Goal: Task Accomplishment & Management: Manage account settings

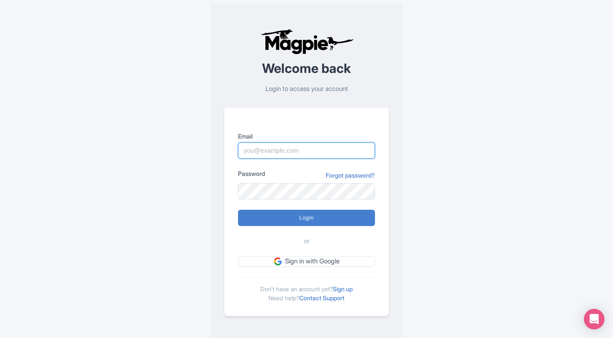
type input "dalia@touristjapan.com"
type input "Logging in..."
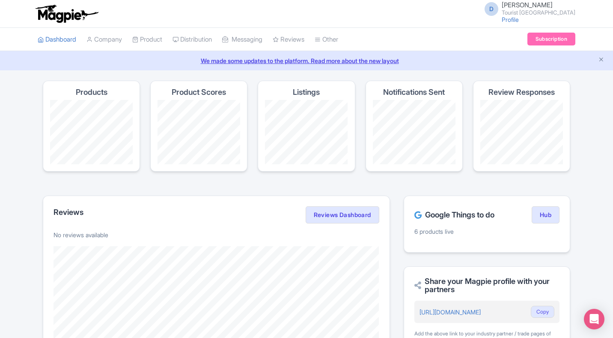
click at [553, 4] on span "[PERSON_NAME]" at bounding box center [527, 5] width 51 height 8
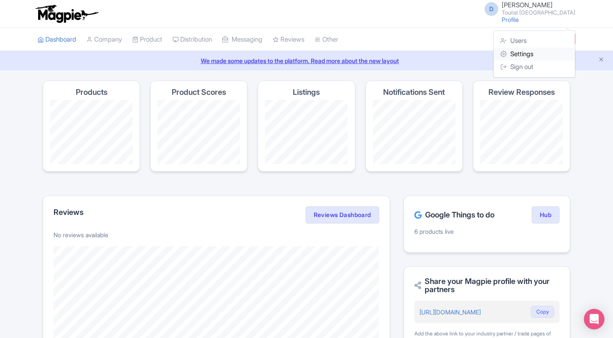
click at [526, 51] on link "Settings" at bounding box center [534, 54] width 81 height 13
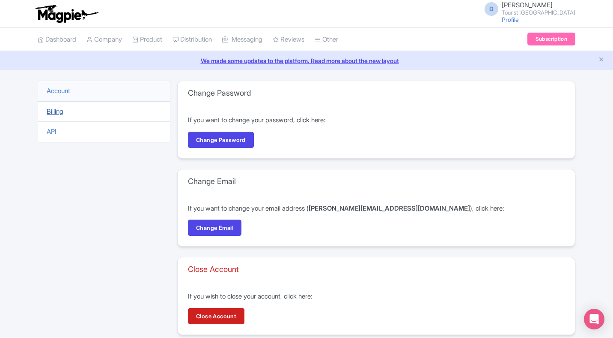
click at [50, 111] on link "Billing" at bounding box center [55, 111] width 17 height 8
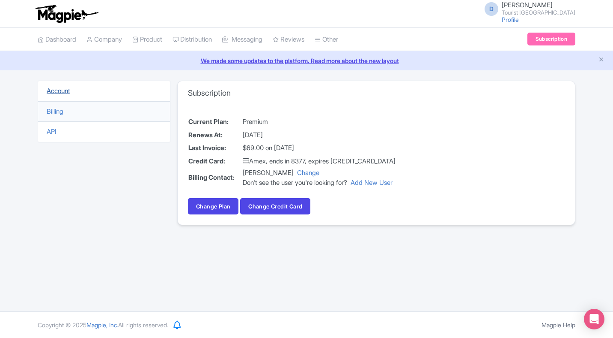
click at [66, 92] on link "Account" at bounding box center [59, 91] width 24 height 8
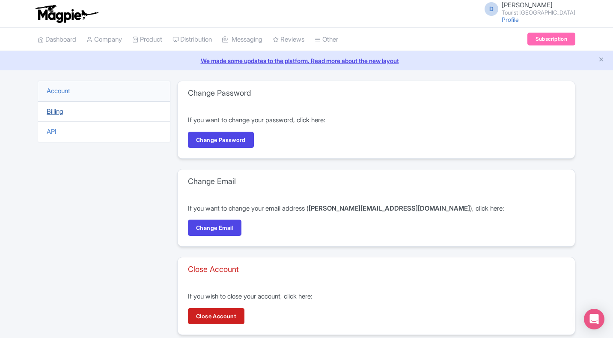
click at [54, 111] on link "Billing" at bounding box center [55, 111] width 17 height 8
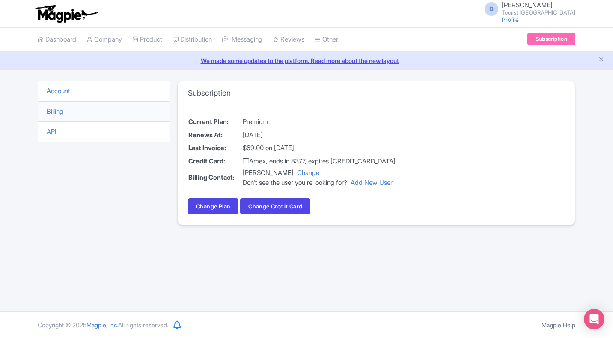
click at [542, 8] on span "[PERSON_NAME]" at bounding box center [527, 5] width 51 height 8
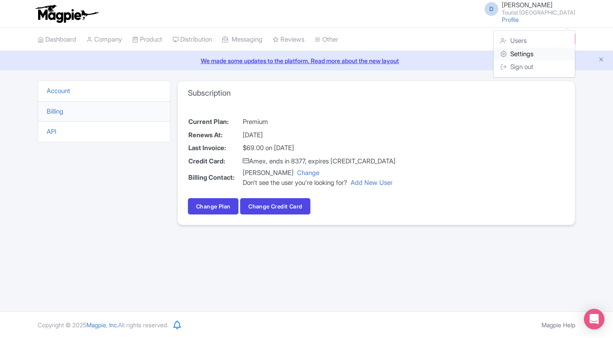
click at [524, 55] on link "Settings" at bounding box center [534, 54] width 81 height 13
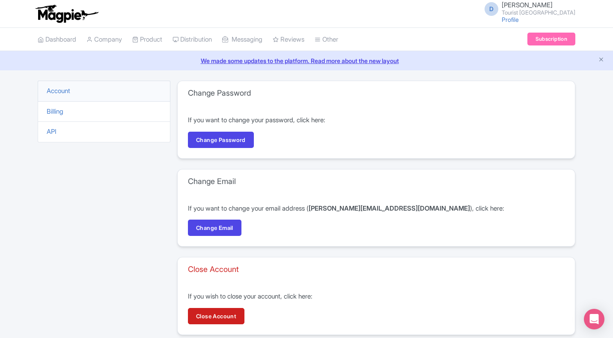
click at [56, 15] on img at bounding box center [66, 13] width 66 height 19
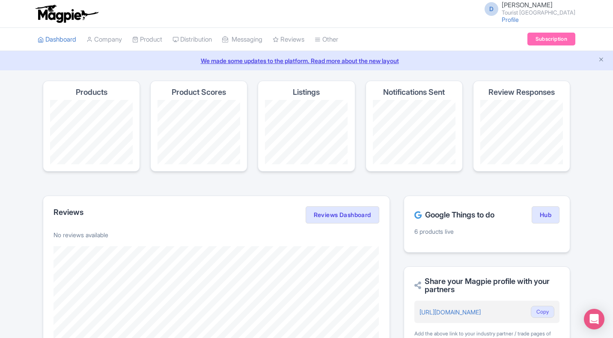
click at [499, 11] on span "D" at bounding box center [492, 9] width 14 height 14
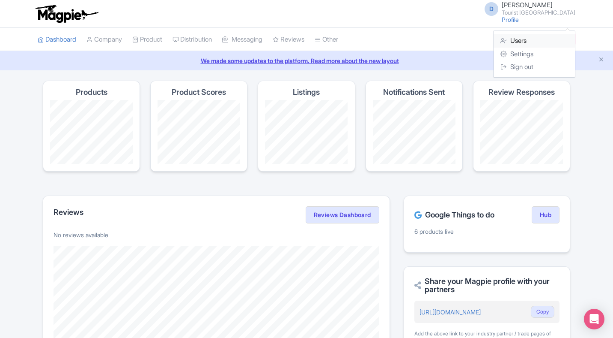
click at [519, 44] on link "Users" at bounding box center [534, 40] width 81 height 13
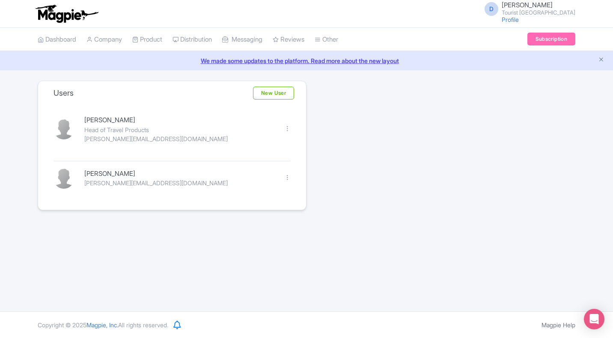
click at [547, 6] on span "[PERSON_NAME]" at bounding box center [527, 5] width 51 height 8
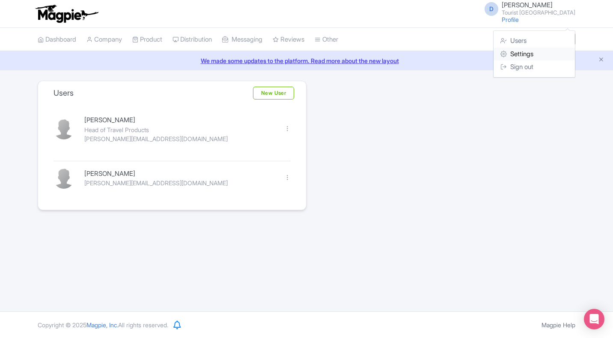
click at [529, 57] on link "Settings" at bounding box center [534, 54] width 81 height 13
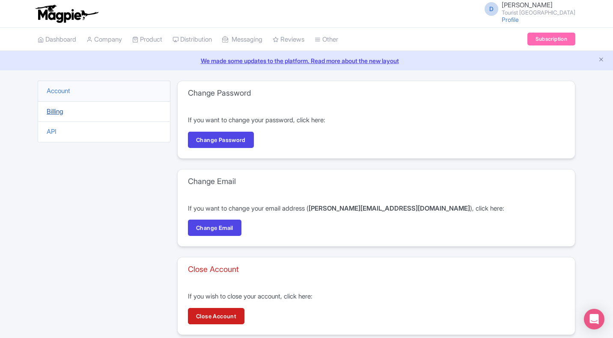
click at [60, 113] on link "Billing" at bounding box center [55, 111] width 17 height 8
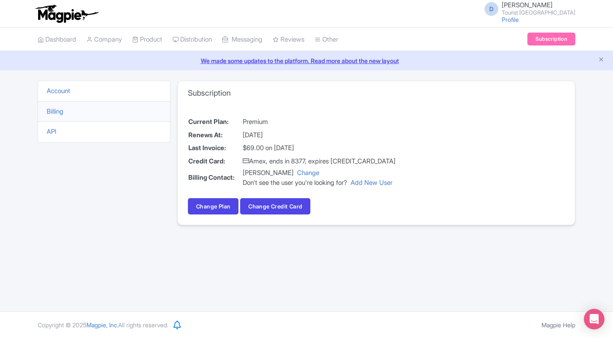
click at [271, 131] on td "September 11, 2025" at bounding box center [319, 135] width 154 height 13
click at [309, 151] on td "$69.00 on August 11, 2025" at bounding box center [319, 147] width 154 height 13
drag, startPoint x: 239, startPoint y: 147, endPoint x: 344, endPoint y: 149, distance: 105.4
click at [344, 149] on tr "Last Invoice: $69.00 on August 11, 2025" at bounding box center [292, 147] width 208 height 13
click at [171, 143] on div "Account Billing API Subscription Current Plan: Premium Renews At: September 11,…" at bounding box center [307, 158] width 538 height 155
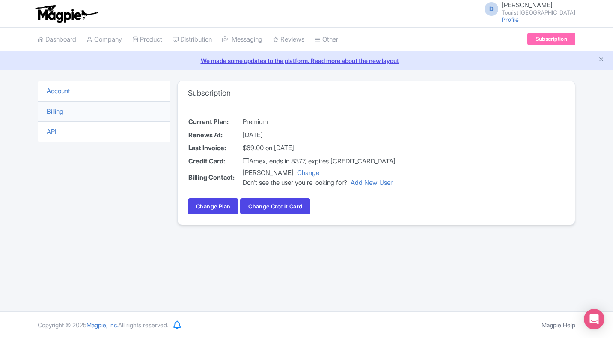
click at [547, 5] on span "Dalia Feldman" at bounding box center [527, 5] width 51 height 8
click at [527, 66] on link "Sign out" at bounding box center [534, 66] width 81 height 13
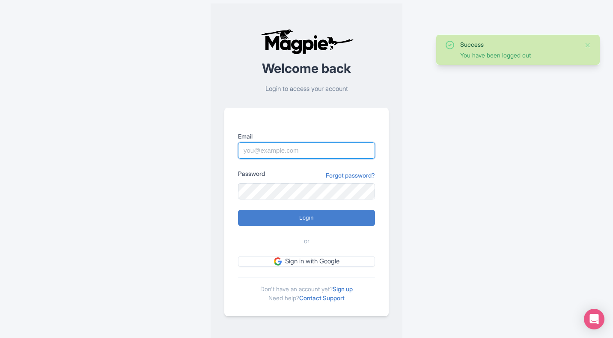
click at [338, 155] on input "Email" at bounding box center [306, 150] width 137 height 16
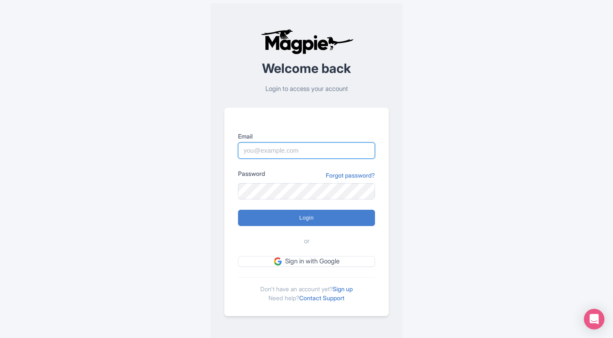
type input "eithan@touristitaly.com"
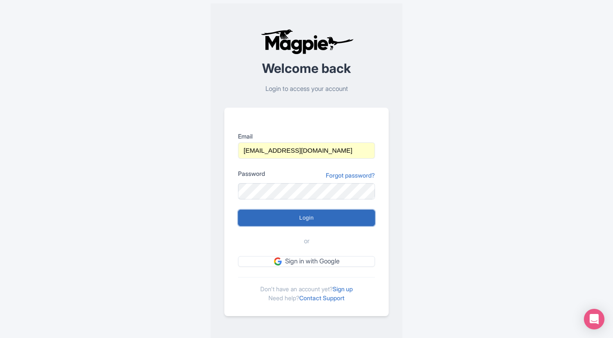
click at [308, 222] on input "Login" at bounding box center [306, 217] width 137 height 16
type input "Logging in..."
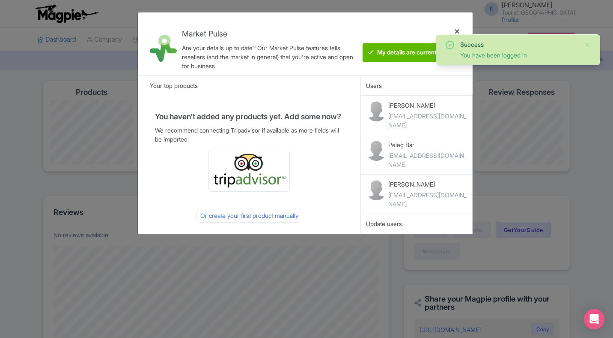
click at [459, 30] on div at bounding box center [457, 43] width 21 height 49
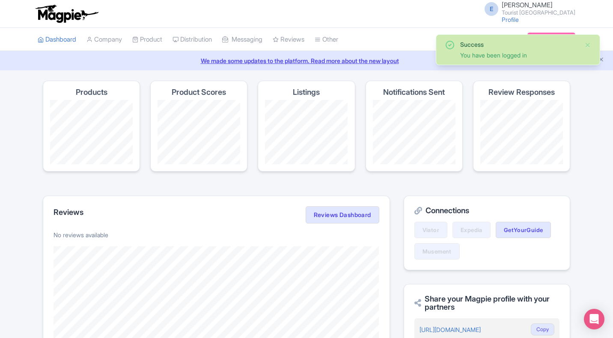
click at [547, 12] on small "Tourist [GEOGRAPHIC_DATA]" at bounding box center [539, 13] width 74 height 6
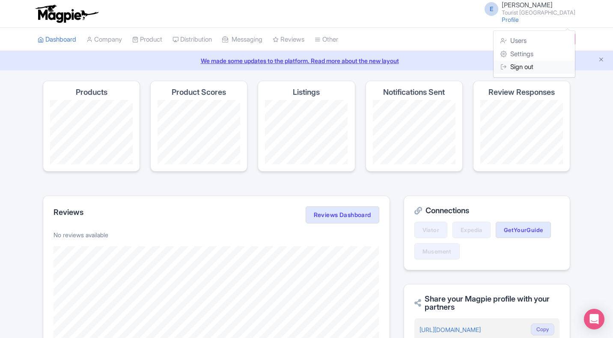
click at [529, 65] on link "Sign out" at bounding box center [534, 66] width 81 height 13
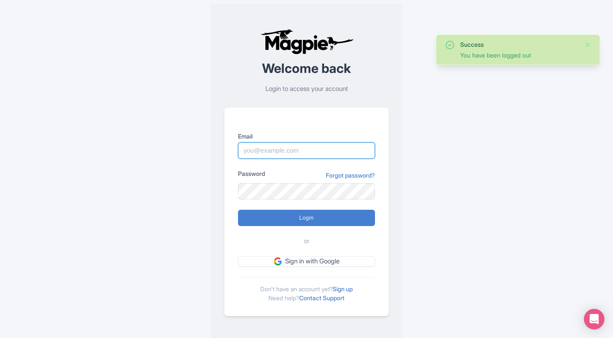
click at [319, 148] on input "Email" at bounding box center [306, 150] width 137 height 16
type input "dalia@touristjapan.com"
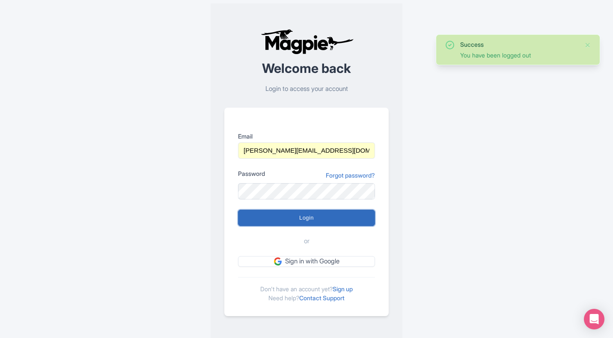
click at [298, 215] on input "Login" at bounding box center [306, 217] width 137 height 16
type input "Logging in..."
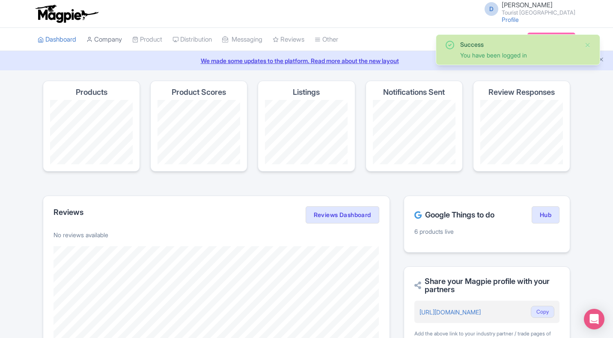
click at [104, 39] on link "Company" at bounding box center [105, 40] width 36 height 24
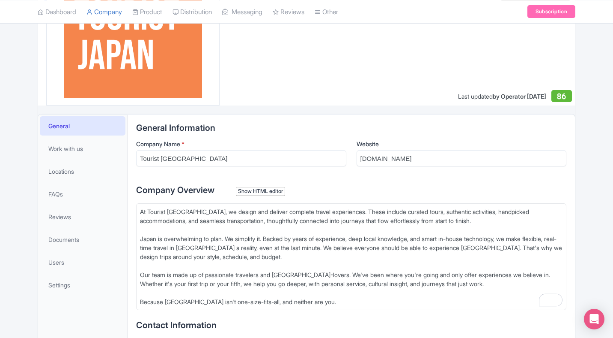
scroll to position [85, 0]
click at [77, 245] on link "Documents" at bounding box center [83, 238] width 86 height 19
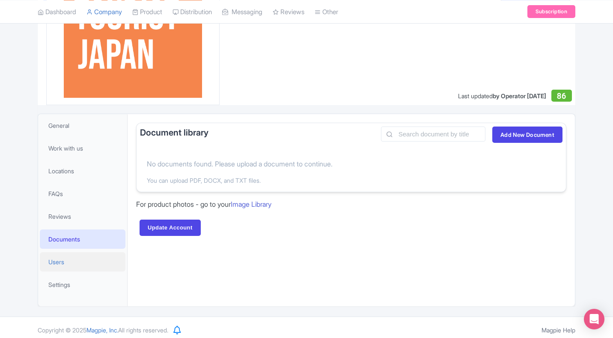
click at [66, 270] on link "Users" at bounding box center [83, 261] width 86 height 19
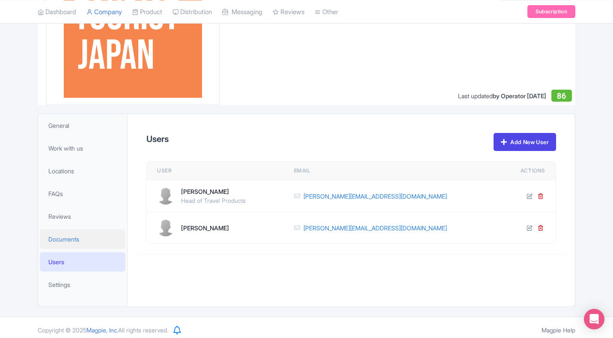
click at [75, 242] on span "Documents" at bounding box center [63, 238] width 31 height 9
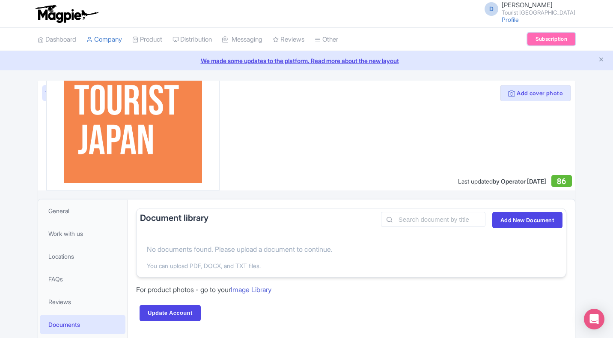
click at [552, 38] on link "Subscription" at bounding box center [552, 39] width 48 height 13
click at [535, 3] on span "Dalia Feldman" at bounding box center [527, 5] width 51 height 8
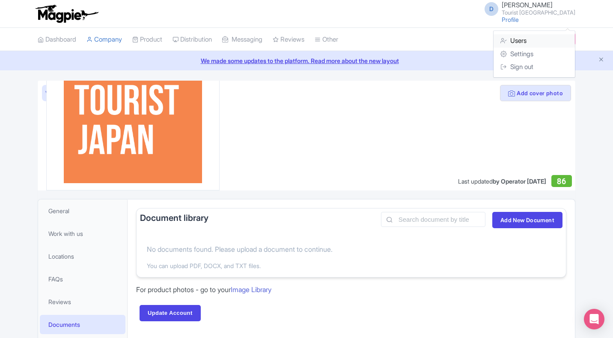
click at [512, 43] on link "Users" at bounding box center [534, 40] width 81 height 13
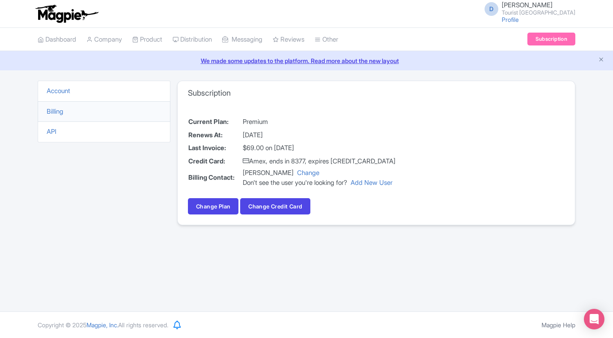
click at [358, 63] on link "We made some updates to the platform. Read more about the new layout" at bounding box center [306, 60] width 603 height 9
click at [595, 318] on icon "Open Intercom Messenger" at bounding box center [594, 318] width 10 height 11
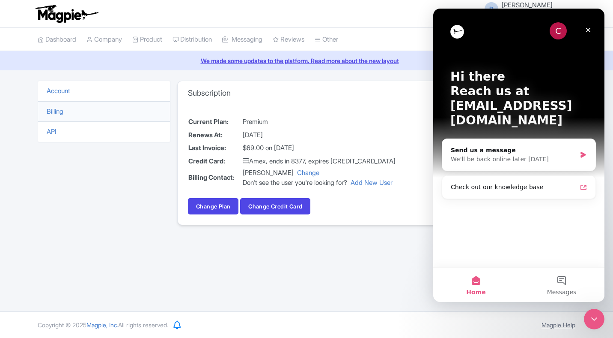
click at [545, 327] on link "Magpie Help" at bounding box center [559, 324] width 34 height 7
click at [589, 31] on icon "Close" at bounding box center [588, 30] width 7 height 7
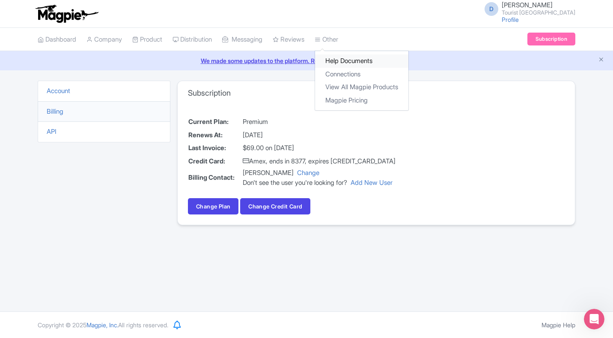
click at [364, 59] on link "Help Documents" at bounding box center [361, 60] width 93 height 13
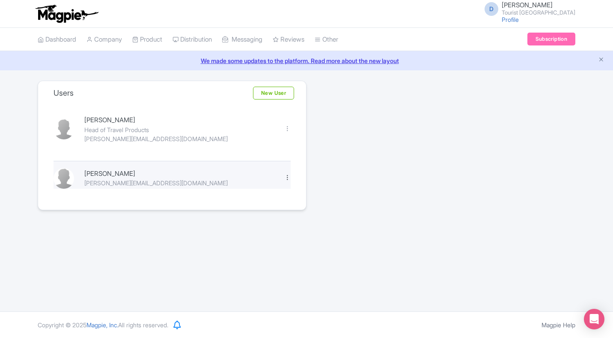
click at [287, 177] on div at bounding box center [287, 177] width 6 height 6
click at [352, 161] on div "Users New User [PERSON_NAME] Head of Travel Products [EMAIL_ADDRESS][DOMAIN_NAM…" at bounding box center [307, 145] width 548 height 129
click at [52, 12] on img at bounding box center [66, 13] width 66 height 19
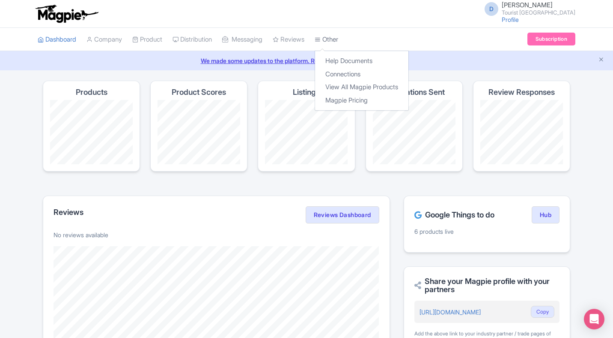
click at [338, 36] on link "Other" at bounding box center [327, 40] width 24 height 24
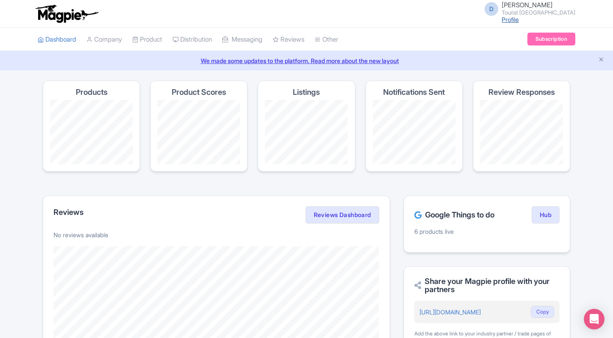
click at [519, 21] on link "Profile" at bounding box center [510, 19] width 17 height 7
